Goal: Communication & Community: Ask a question

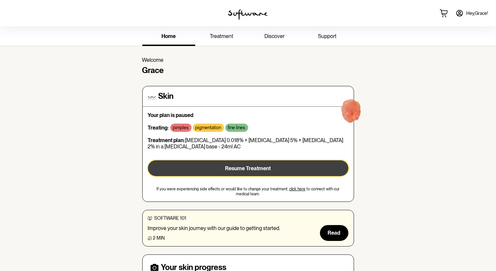
click at [302, 169] on button "Resume Treatment" at bounding box center [248, 168] width 200 height 16
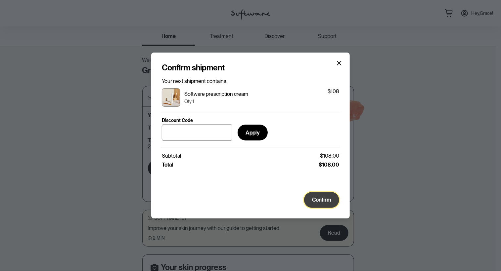
click at [321, 203] on span "Confirm" at bounding box center [321, 200] width 19 height 6
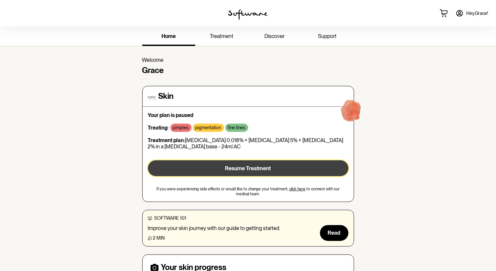
click at [223, 170] on button "Resume Treatment" at bounding box center [248, 168] width 200 height 16
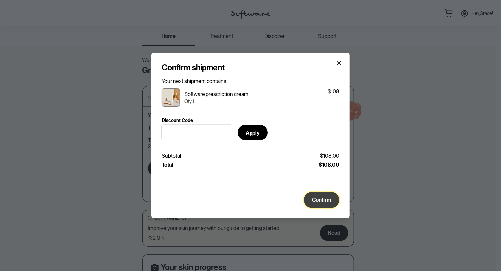
click at [316, 208] on button "Confirm" at bounding box center [321, 200] width 35 height 16
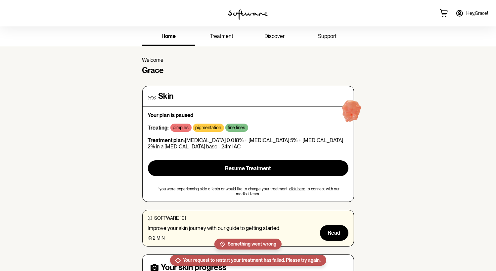
click at [440, 15] on icon at bounding box center [443, 13] width 8 height 8
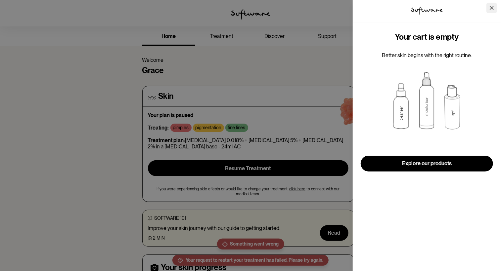
click at [492, 6] on icon "Close" at bounding box center [491, 8] width 4 height 4
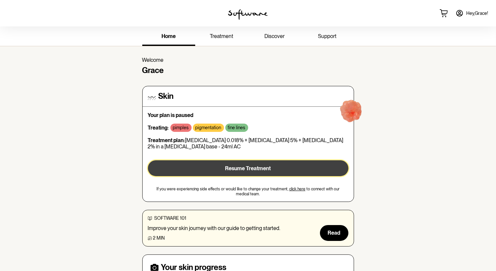
click at [259, 165] on span "Resume Treatment" at bounding box center [248, 168] width 46 height 6
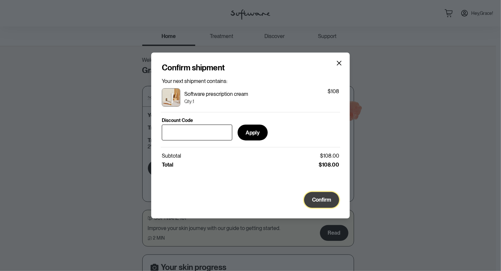
click at [328, 197] on button "Confirm" at bounding box center [321, 200] width 35 height 16
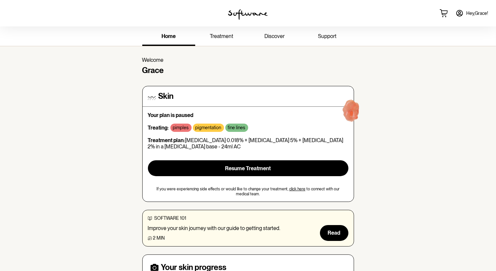
click at [219, 35] on span "treatment" at bounding box center [221, 36] width 23 height 6
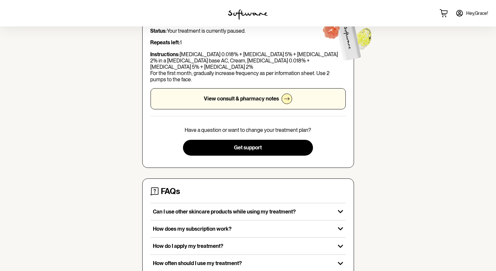
scroll to position [38, 0]
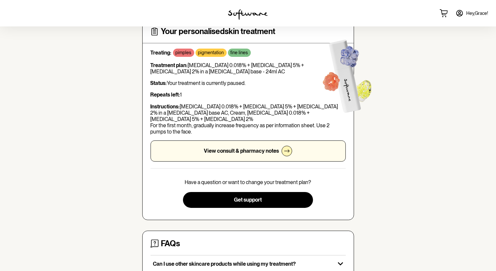
click at [267, 148] on p "View consult & pharmacy notes" at bounding box center [241, 151] width 75 height 6
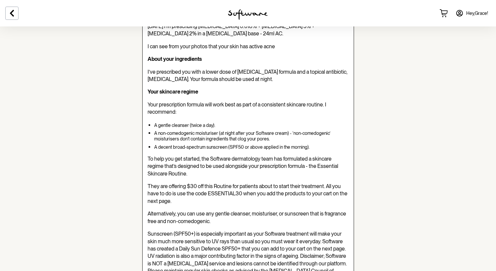
scroll to position [132, 0]
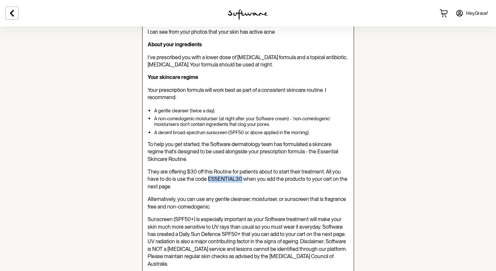
drag, startPoint x: 241, startPoint y: 180, endPoint x: 208, endPoint y: 179, distance: 33.1
click at [208, 179] on span "They are offering $30 off this Routine for patients about to start their treatm…" at bounding box center [248, 179] width 200 height 21
copy span "ESSENTIAL30"
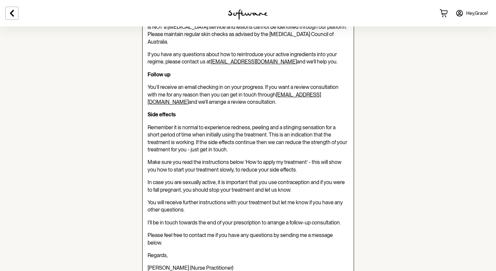
scroll to position [364, 0]
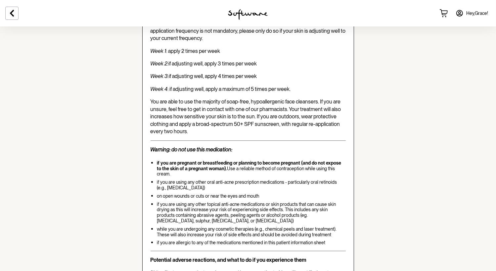
scroll to position [1283, 0]
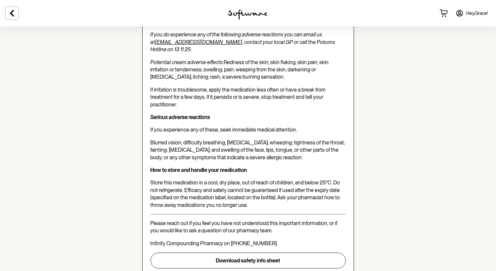
click at [443, 14] on icon at bounding box center [444, 11] width 7 height 3
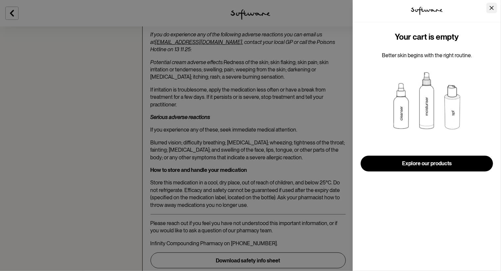
click at [494, 11] on button "Close" at bounding box center [491, 8] width 11 height 11
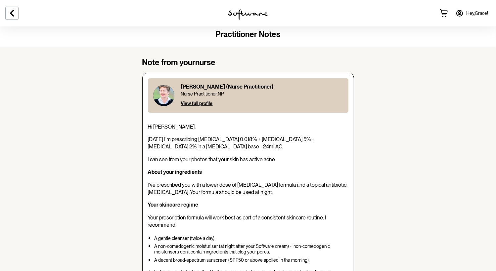
scroll to position [0, 0]
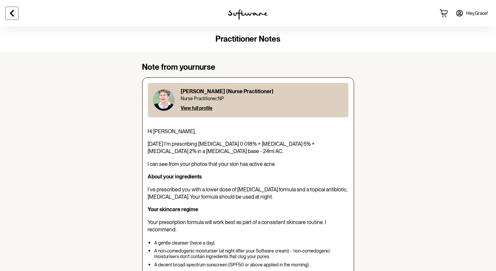
click at [11, 10] on icon at bounding box center [12, 13] width 8 height 8
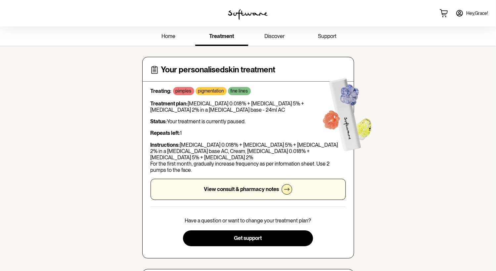
click at [278, 34] on span "discover" at bounding box center [274, 36] width 20 height 6
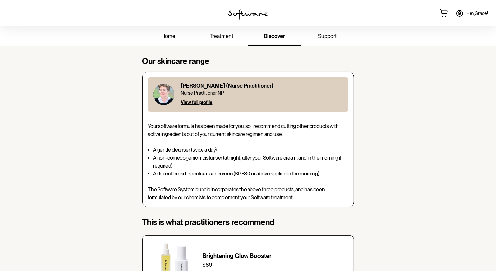
click at [167, 35] on span "home" at bounding box center [169, 36] width 14 height 6
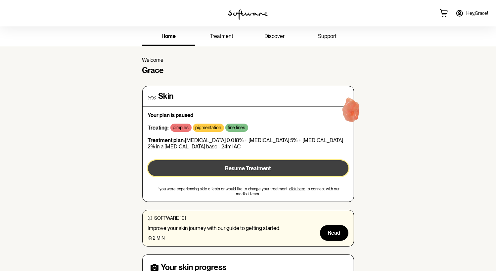
click at [254, 171] on span "Resume Treatment" at bounding box center [248, 168] width 46 height 6
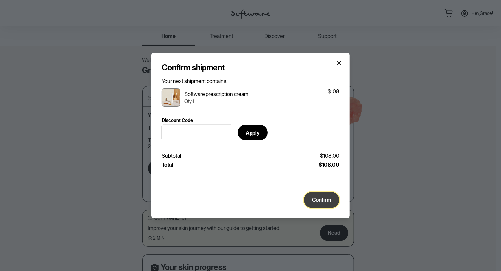
click at [325, 202] on span "Confirm" at bounding box center [321, 200] width 19 height 6
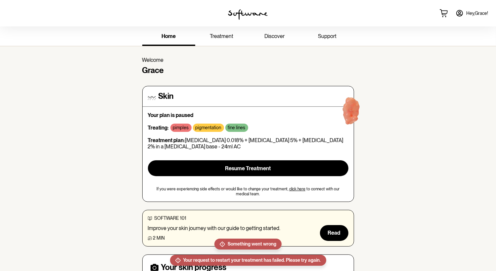
click at [475, 11] on span "Hey, Grace !" at bounding box center [477, 14] width 22 height 6
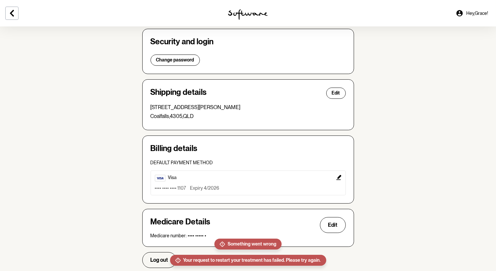
scroll to position [141, 0]
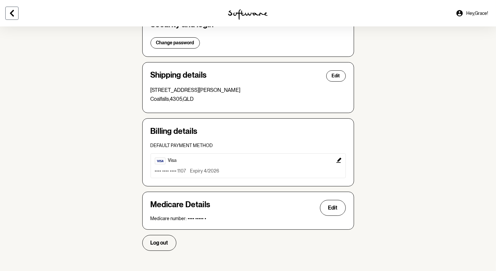
click at [6, 13] on button at bounding box center [11, 13] width 13 height 13
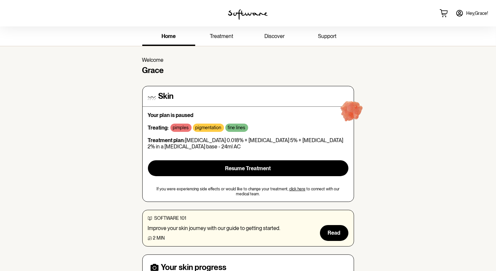
click at [329, 40] on link "support" at bounding box center [327, 37] width 53 height 18
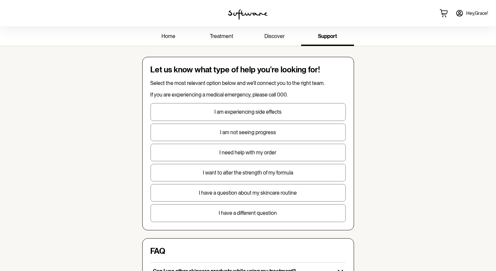
click at [268, 155] on p "I need help with my order" at bounding box center [248, 152] width 194 height 6
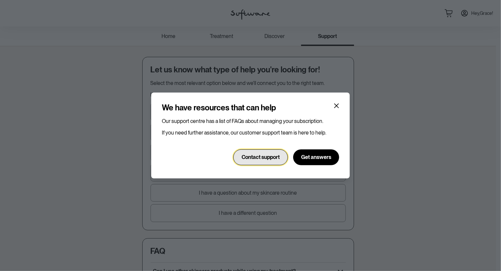
click at [272, 159] on span "Contact support" at bounding box center [260, 157] width 38 height 6
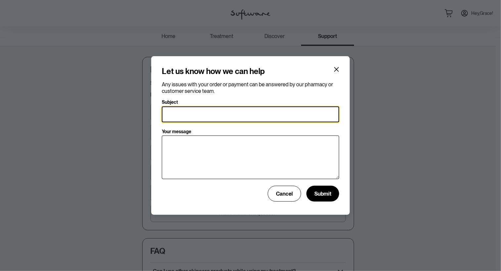
click at [263, 114] on input "Subject" at bounding box center [250, 114] width 177 height 16
type input "Unable to purchase"
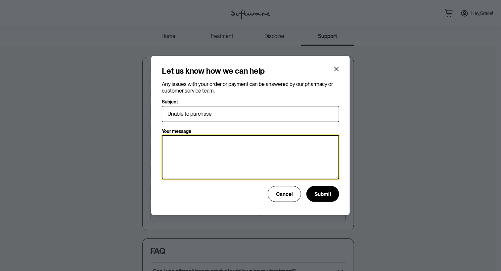
click at [287, 153] on textarea "Your message" at bounding box center [250, 157] width 177 height 44
click at [307, 143] on textarea "Hi, I am wanting to get back on my prescription cream" at bounding box center [250, 157] width 177 height 44
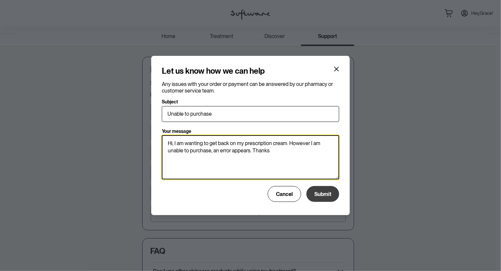
type textarea "Hi, I am wanting to get back on my prescription cream. However I am unable to p…"
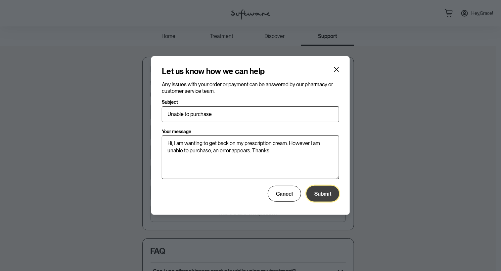
click at [321, 195] on span "Submit" at bounding box center [322, 194] width 17 height 6
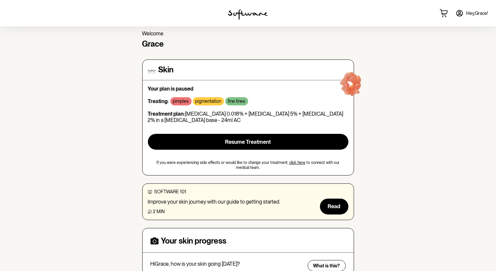
scroll to position [19, 0]
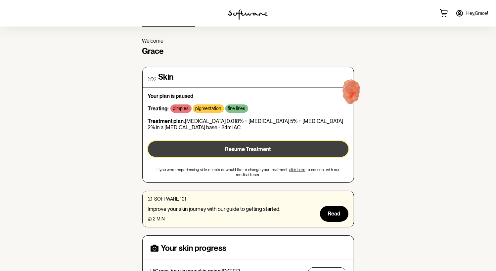
click at [275, 151] on button "Resume Treatment" at bounding box center [248, 149] width 200 height 16
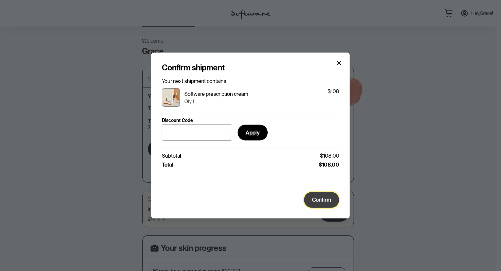
click at [307, 203] on button "Confirm" at bounding box center [321, 200] width 35 height 16
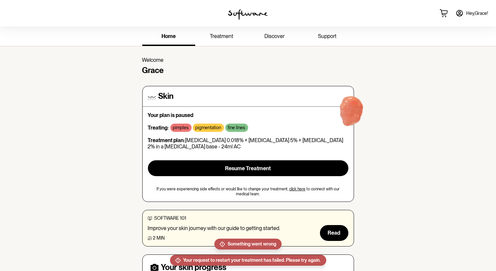
click at [207, 38] on link "treatment" at bounding box center [221, 37] width 53 height 18
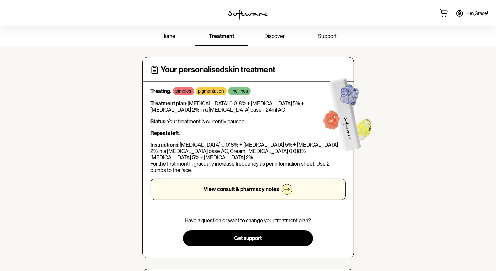
click at [471, 12] on span "Hey, Grace !" at bounding box center [477, 14] width 22 height 6
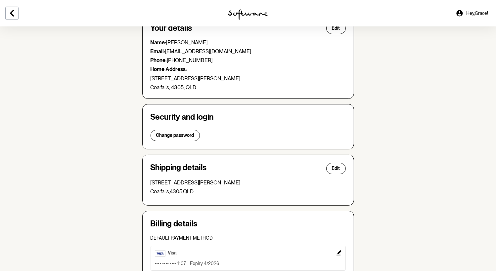
scroll to position [132, 0]
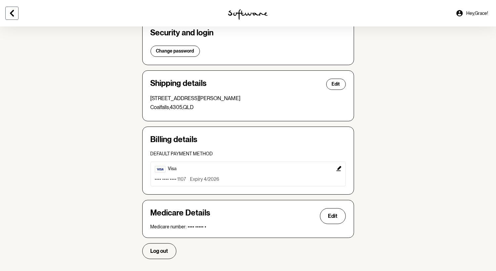
click at [16, 13] on icon at bounding box center [12, 13] width 8 height 8
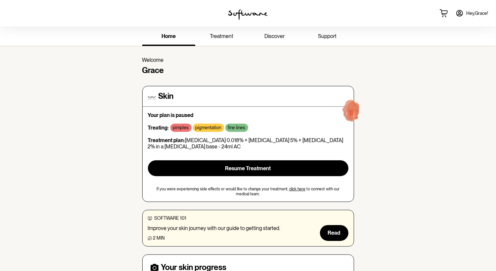
click at [215, 41] on link "treatment" at bounding box center [221, 37] width 53 height 18
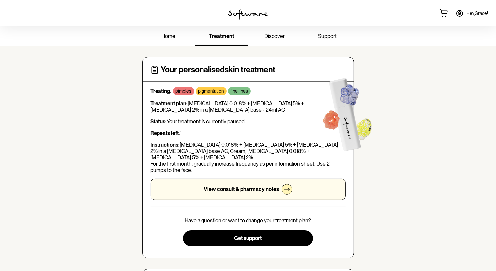
click at [268, 186] on p "View consult & pharmacy notes" at bounding box center [241, 189] width 75 height 6
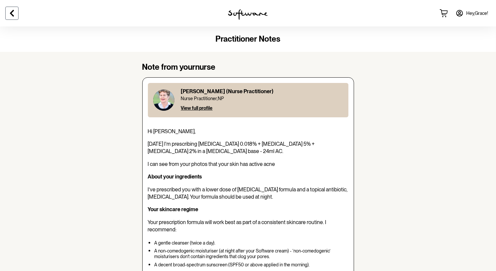
click at [14, 14] on icon at bounding box center [12, 13] width 8 height 8
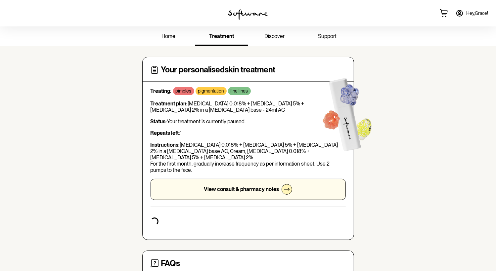
click at [324, 35] on span "support" at bounding box center [327, 36] width 19 height 6
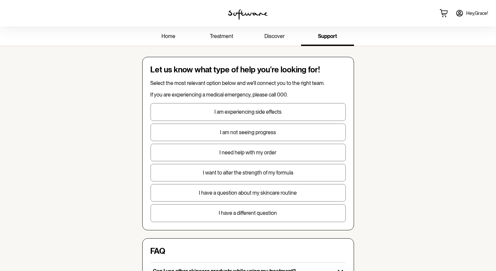
click at [267, 35] on span "discover" at bounding box center [274, 36] width 20 height 6
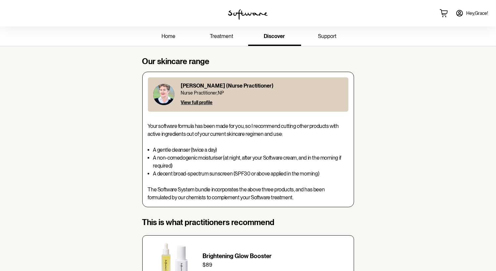
click at [174, 37] on span "home" at bounding box center [169, 36] width 14 height 6
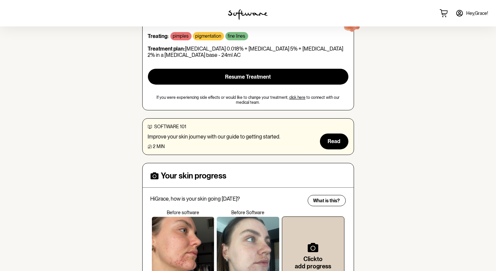
scroll to position [165, 0]
